Goal: Find specific page/section: Find specific page/section

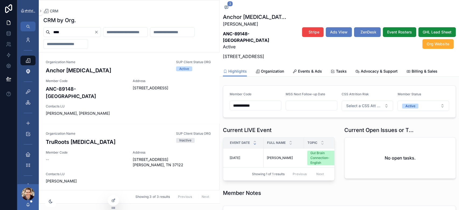
click at [58, 31] on input "****" at bounding box center [72, 32] width 44 height 8
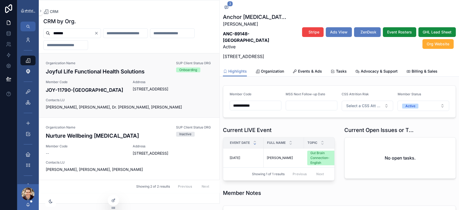
type input "*******"
click at [92, 85] on div "Member Code JOY-11790-[GEOGRAPHIC_DATA]" at bounding box center [86, 87] width 81 height 14
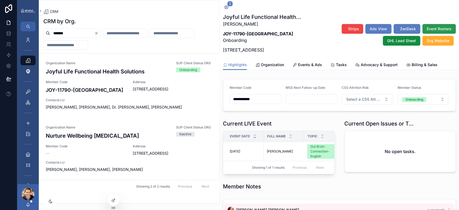
click at [441, 31] on span "Event Rosters" at bounding box center [439, 28] width 25 height 5
